Goal: Task Accomplishment & Management: Manage account settings

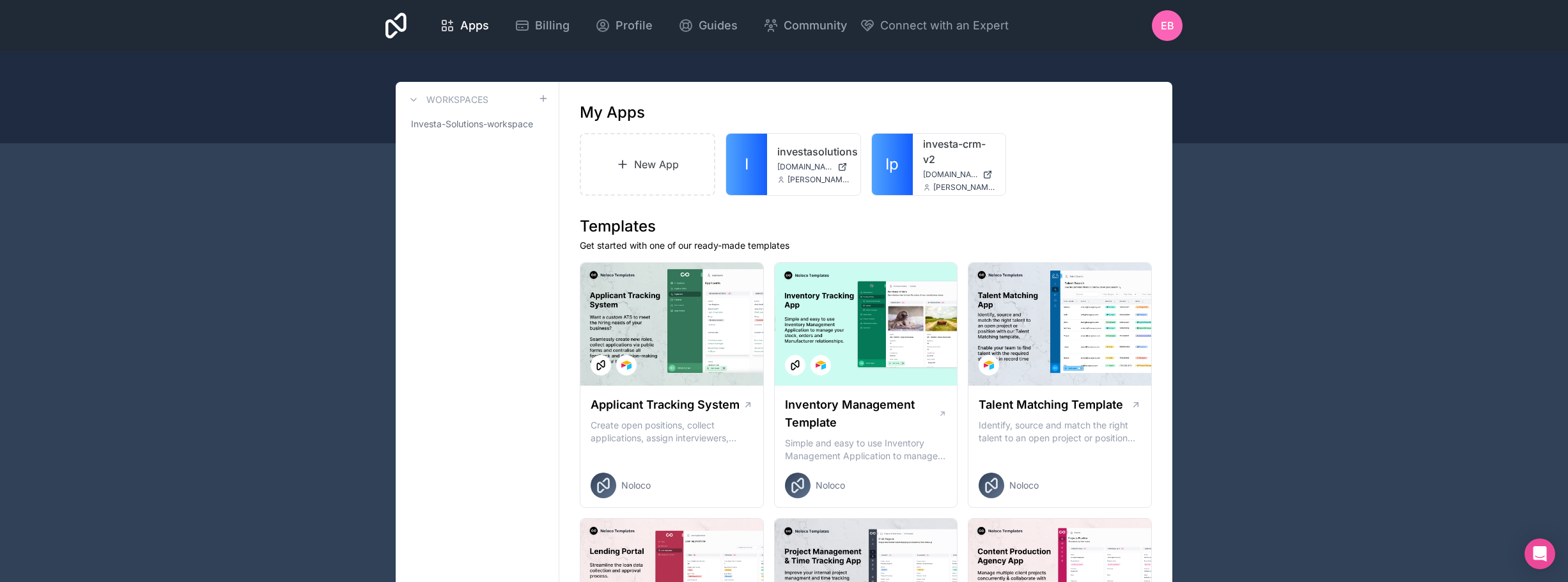
click at [0, 0] on icon at bounding box center [0, 0] width 0 height 0
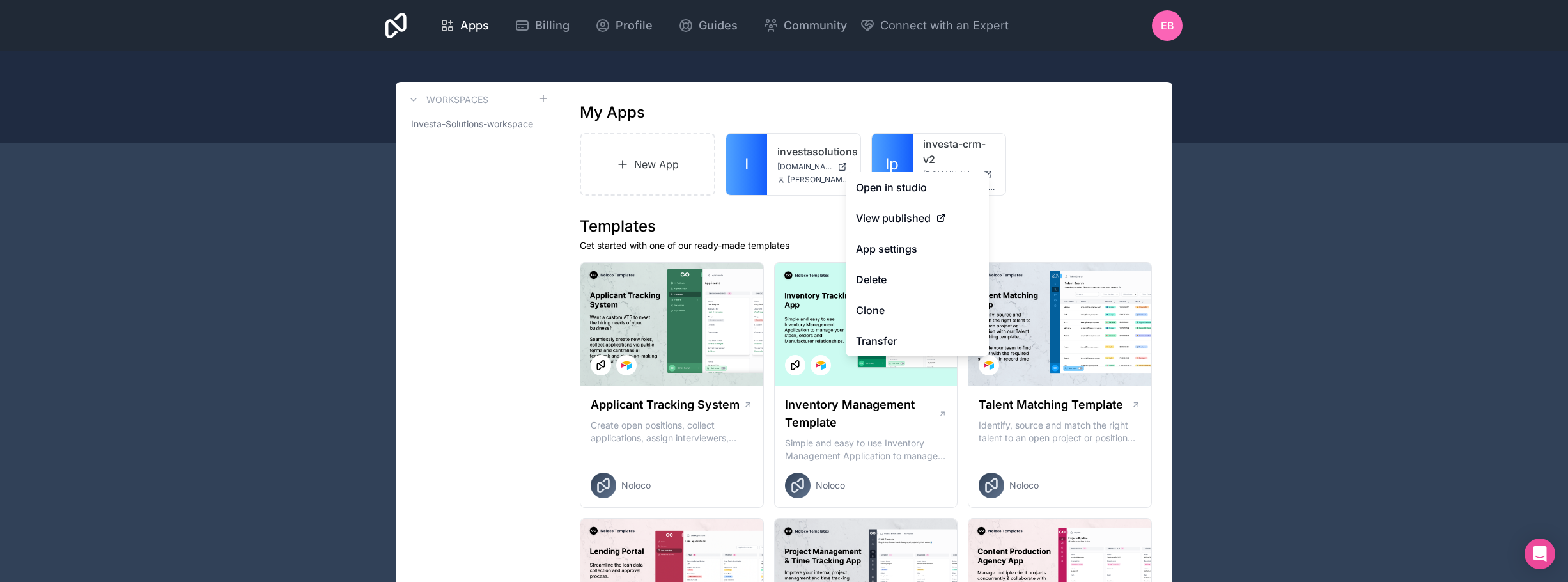
click at [918, 249] on link "App settings" at bounding box center [917, 249] width 143 height 31
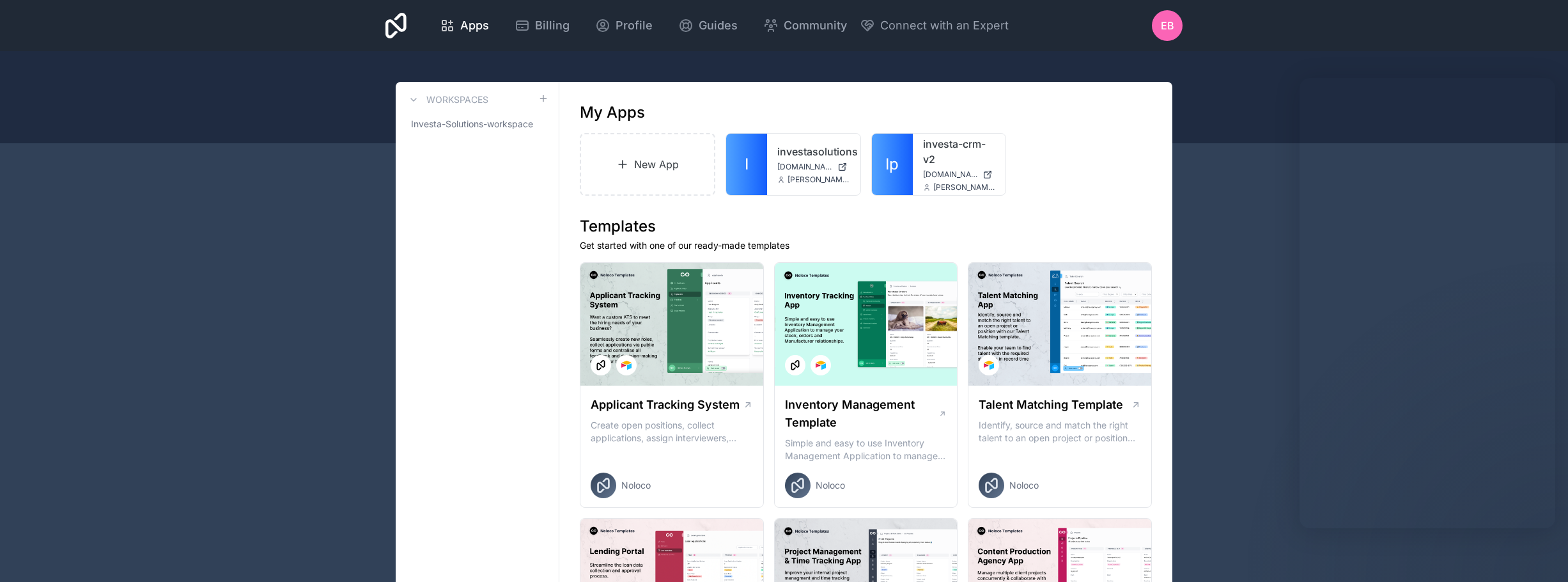
click at [0, 0] on icon at bounding box center [0, 0] width 0 height 0
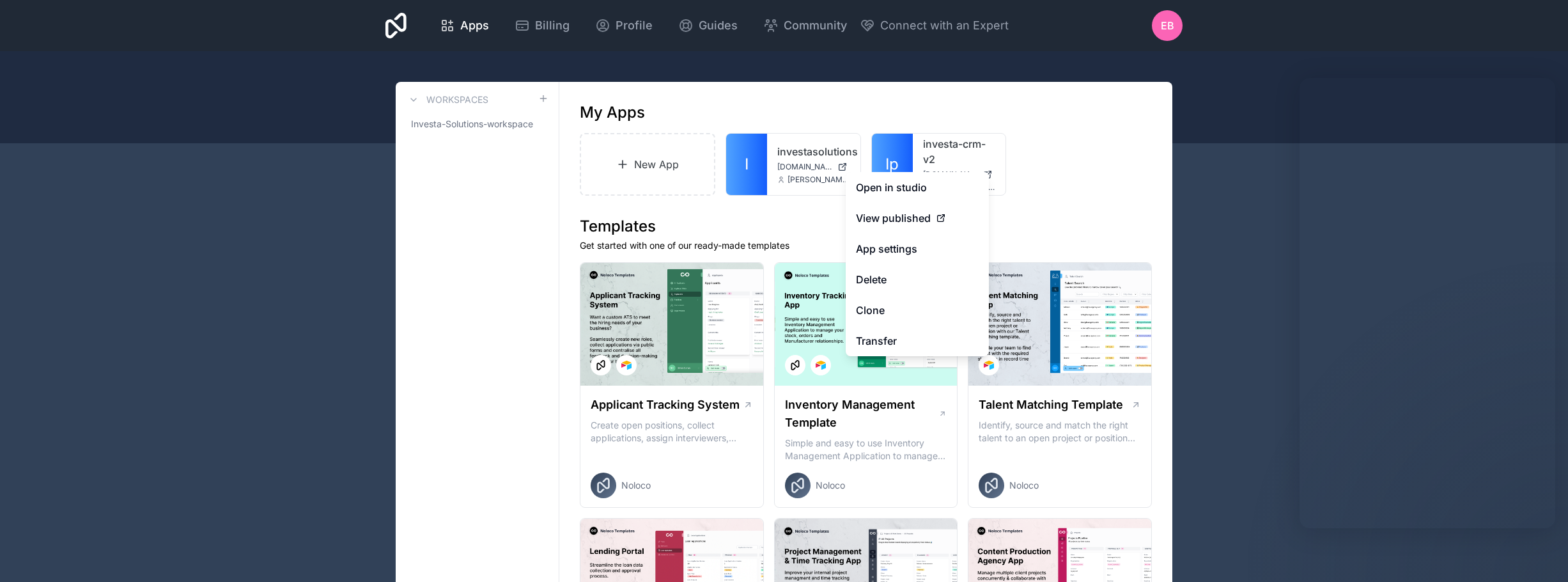
click at [922, 242] on link "App settings" at bounding box center [917, 249] width 143 height 31
